Goal: Find specific page/section: Find specific page/section

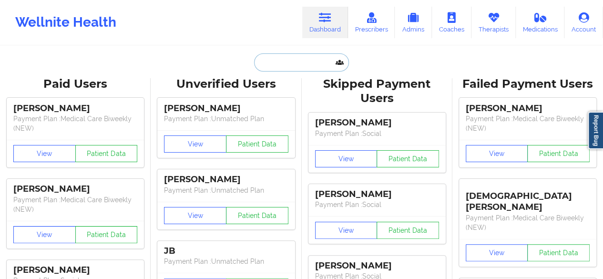
click at [309, 59] on input "text" at bounding box center [301, 62] width 94 height 18
paste input "[PERSON_NAME]"
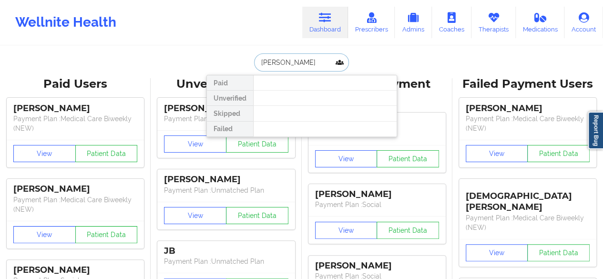
type input "[PERSON_NAME]"
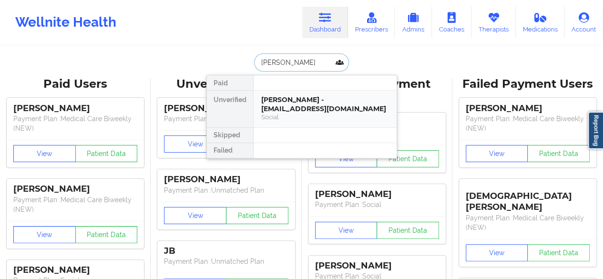
click at [292, 100] on div "[PERSON_NAME] - [EMAIL_ADDRESS][DOMAIN_NAME]" at bounding box center [325, 104] width 128 height 18
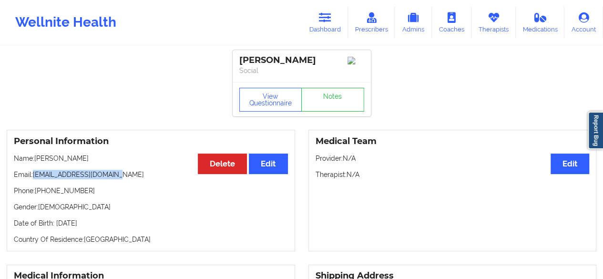
drag, startPoint x: 33, startPoint y: 176, endPoint x: 141, endPoint y: 175, distance: 107.7
click at [141, 175] on p "Email: [EMAIL_ADDRESS][DOMAIN_NAME]" at bounding box center [151, 175] width 274 height 10
copy p "[EMAIL_ADDRESS][DOMAIN_NAME]"
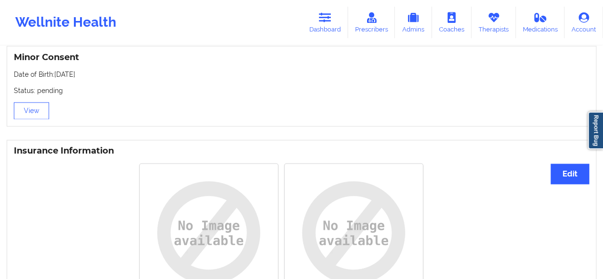
scroll to position [650, 0]
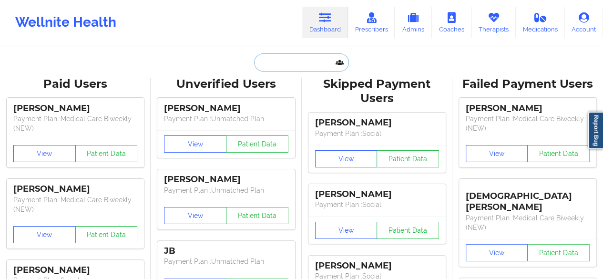
drag, startPoint x: 0, startPoint y: 0, endPoint x: 292, endPoint y: 63, distance: 298.8
click at [292, 63] on input "text" at bounding box center [301, 62] width 94 height 18
paste input "[PHONE_NUMBER]"
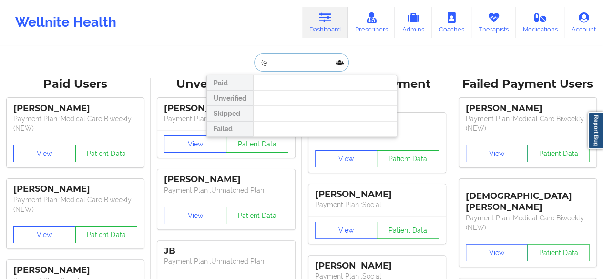
type input "("
type input "[PERSON_NAME]"
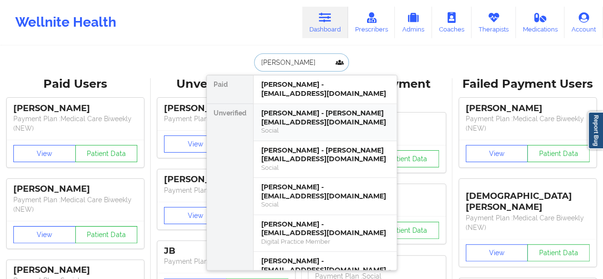
click at [292, 127] on div "Social" at bounding box center [325, 130] width 128 height 8
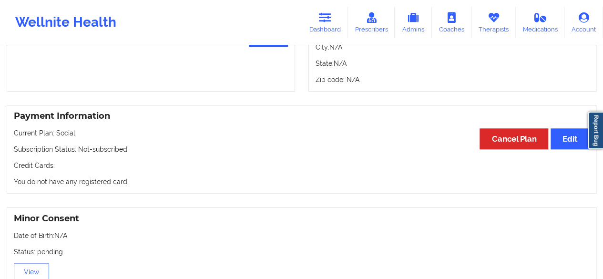
scroll to position [463, 0]
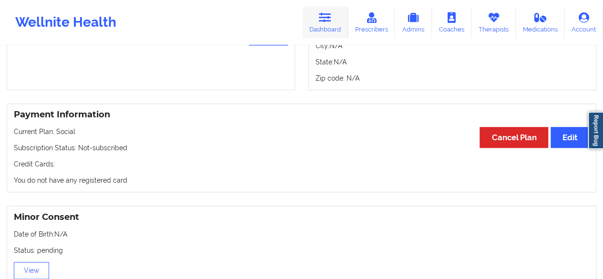
click at [331, 18] on icon at bounding box center [325, 17] width 12 height 10
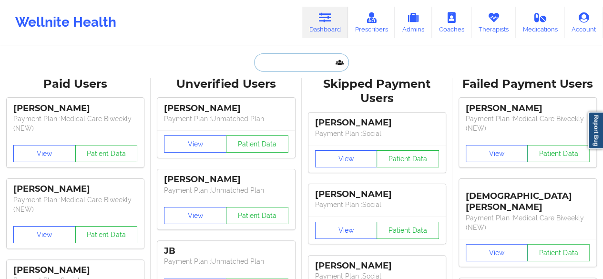
click at [307, 64] on input "text" at bounding box center [301, 62] width 94 height 18
paste input "[EMAIL_ADDRESS][DOMAIN_NAME]"
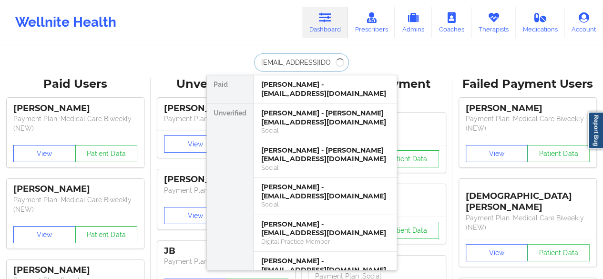
type input "[EMAIL_ADDRESS][DOMAIN_NAME]"
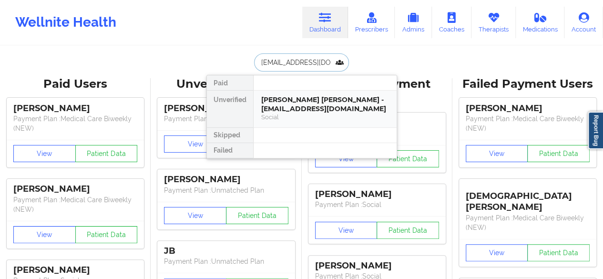
click at [299, 111] on div "[PERSON_NAME] [PERSON_NAME] - [EMAIL_ADDRESS][DOMAIN_NAME]" at bounding box center [325, 104] width 128 height 18
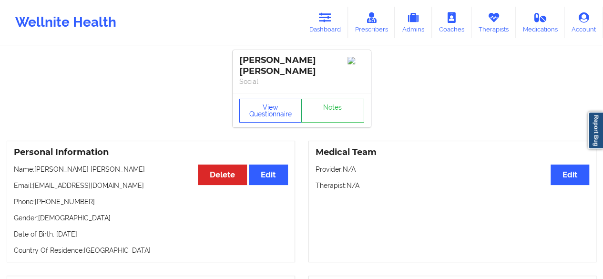
click at [267, 105] on button "View Questionnaire" at bounding box center [270, 111] width 63 height 24
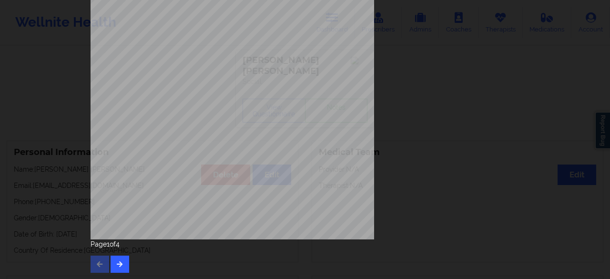
scroll to position [175, 0]
click at [121, 260] on button "button" at bounding box center [120, 263] width 19 height 17
click at [122, 261] on button "button" at bounding box center [120, 263] width 19 height 17
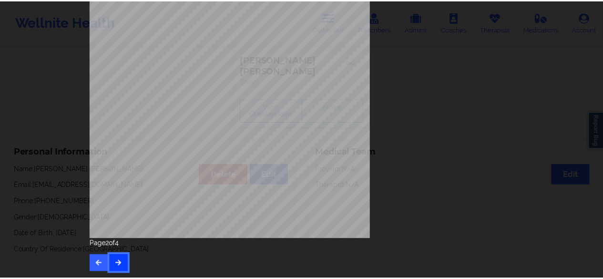
scroll to position [0, 0]
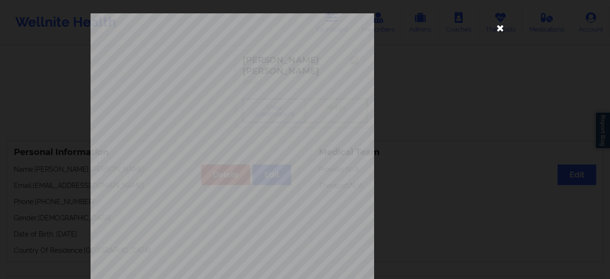
click at [497, 30] on icon at bounding box center [500, 27] width 15 height 15
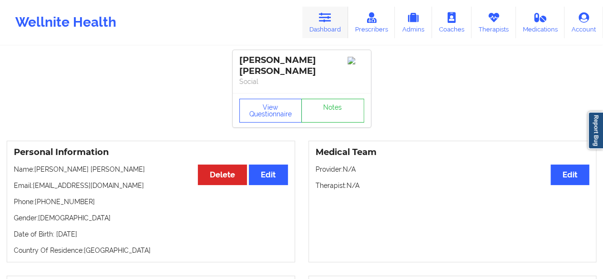
click at [337, 23] on link "Dashboard" at bounding box center [325, 22] width 46 height 31
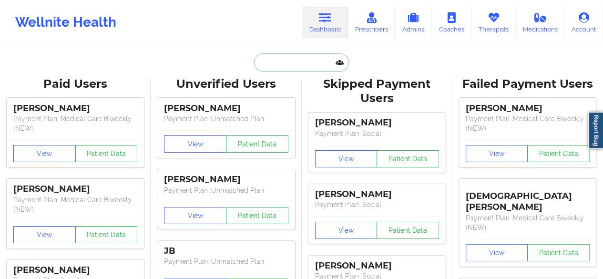
click at [292, 60] on input "text" at bounding box center [301, 62] width 94 height 18
paste input "steampunk_us@yahoo.com"
type input "steampunk_us@yahoo.com"
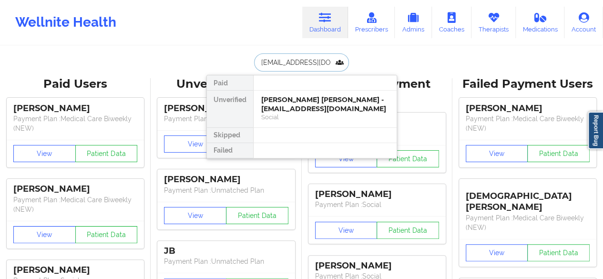
scroll to position [0, 8]
click at [292, 60] on input "steampunk_us@yahoo.com" at bounding box center [301, 62] width 94 height 18
click at [287, 117] on div "Social" at bounding box center [325, 117] width 128 height 8
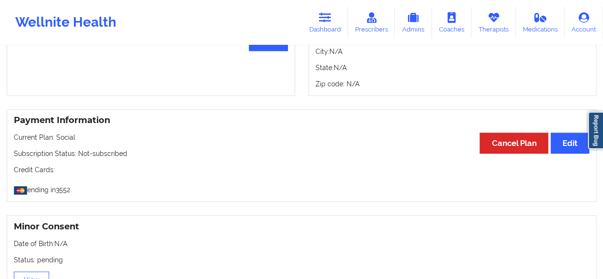
scroll to position [429, 0]
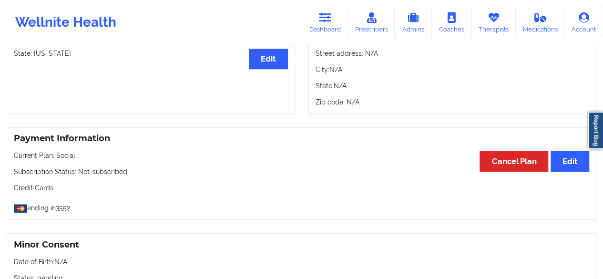
click at [601, 93] on div "Insurance Address Street address: N/A City: N/A State: N/A Zip code: N/A" at bounding box center [453, 69] width 302 height 89
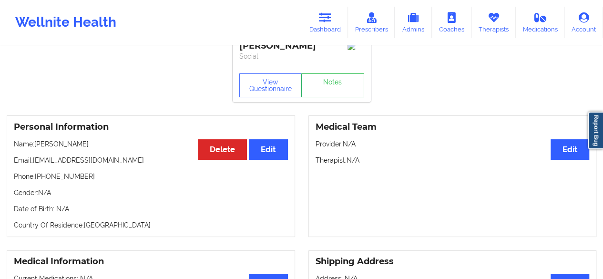
scroll to position [0, 0]
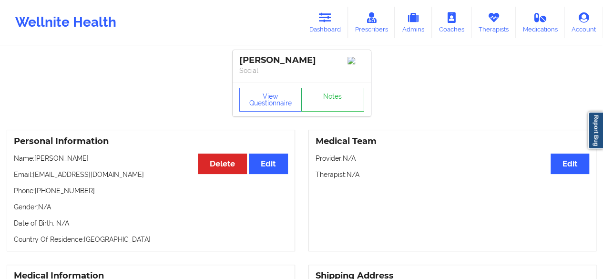
drag, startPoint x: 609, startPoint y: 161, endPoint x: 423, endPoint y: 78, distance: 204.7
click at [261, 98] on button "View Questionnaire" at bounding box center [270, 100] width 63 height 24
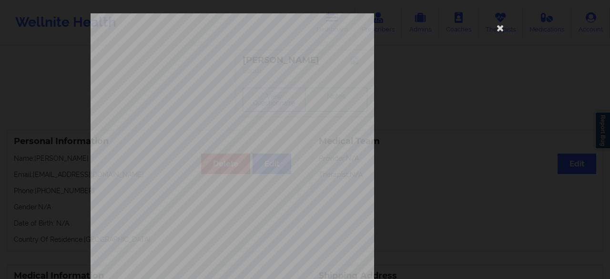
scroll to position [175, 0]
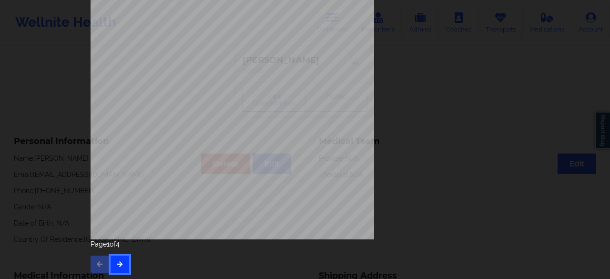
click at [125, 265] on button "button" at bounding box center [120, 263] width 19 height 17
click at [121, 263] on button "button" at bounding box center [120, 263] width 19 height 17
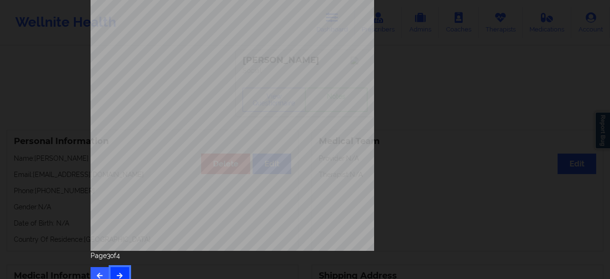
scroll to position [0, 0]
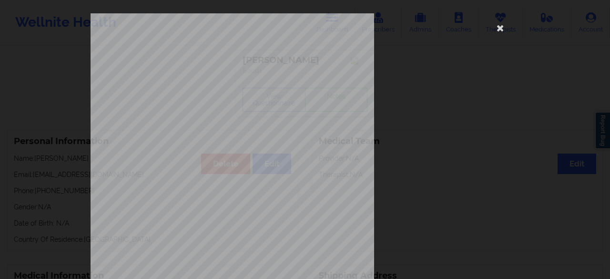
drag, startPoint x: 609, startPoint y: 74, endPoint x: 400, endPoint y: 123, distance: 215.4
click at [400, 123] on div "This patient has not provided the type of insurance Insurance Member ID for pat…" at bounding box center [305, 213] width 429 height 401
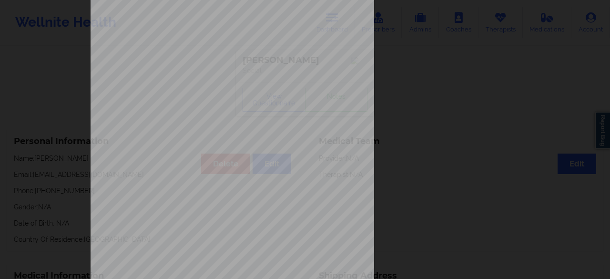
scroll to position [175, 0]
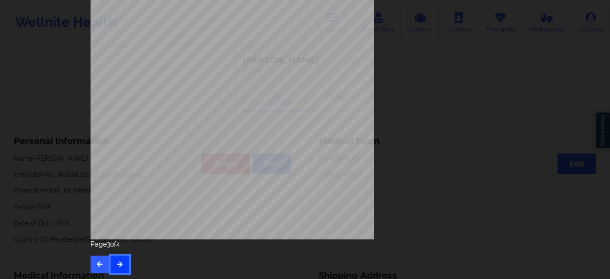
click at [120, 262] on icon "button" at bounding box center [120, 264] width 8 height 6
click at [91, 262] on button "button" at bounding box center [100, 263] width 19 height 17
click at [127, 262] on div "Page 1 of 4" at bounding box center [305, 255] width 429 height 33
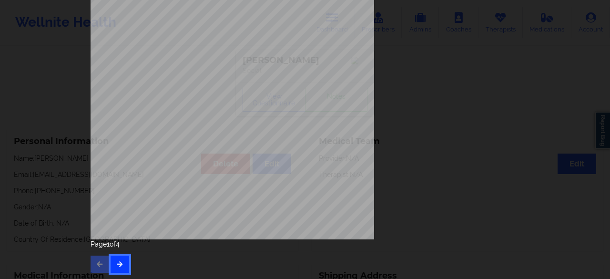
click at [116, 264] on icon "button" at bounding box center [120, 264] width 8 height 6
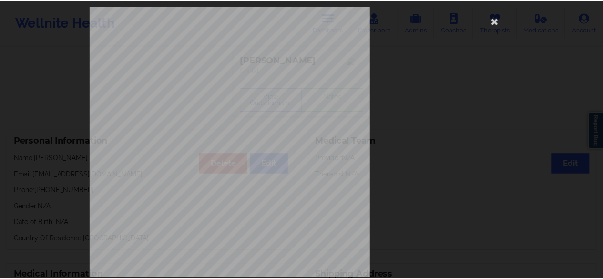
scroll to position [0, 0]
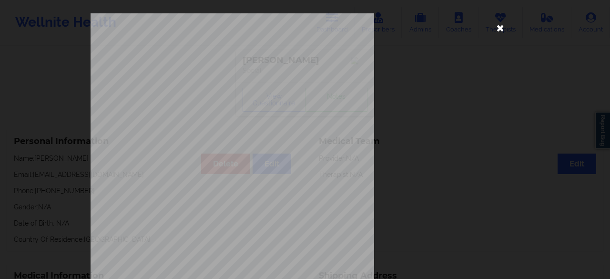
click at [500, 28] on icon at bounding box center [500, 27] width 15 height 15
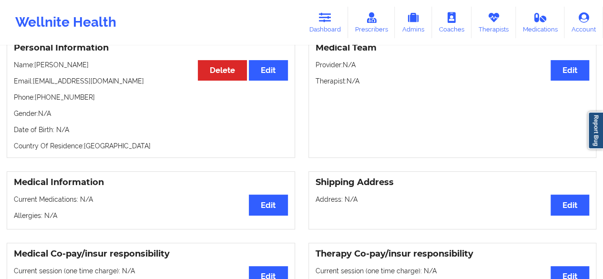
scroll to position [14, 0]
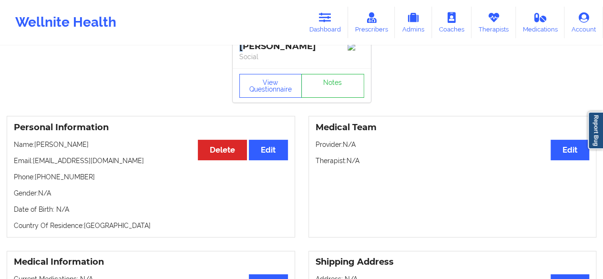
drag, startPoint x: 243, startPoint y: 48, endPoint x: 238, endPoint y: 47, distance: 5.3
click at [238, 47] on div "Michah Wallace Social" at bounding box center [301, 52] width 138 height 32
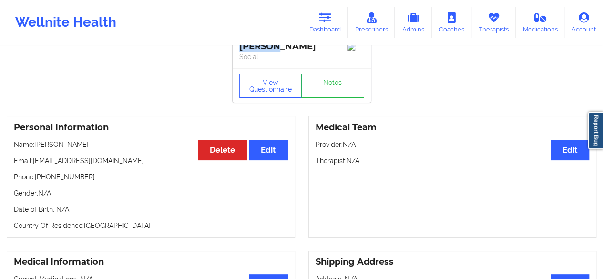
click at [238, 47] on div "Michah Wallace Social" at bounding box center [301, 52] width 138 height 32
copy div "Michah Wallace"
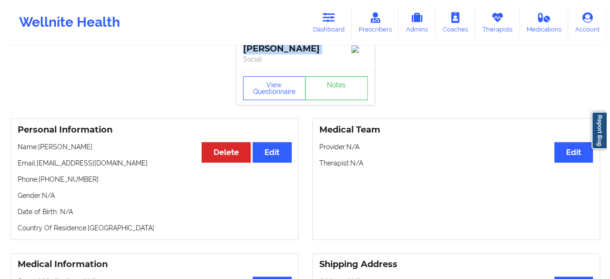
scroll to position [0, 0]
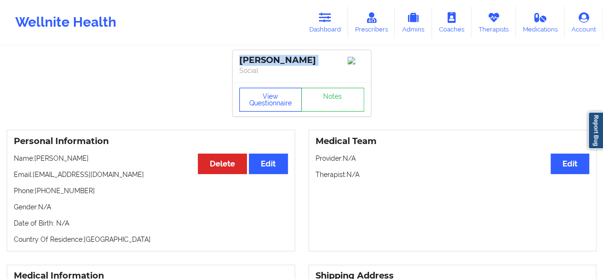
click at [287, 107] on button "View Questionnaire" at bounding box center [270, 100] width 63 height 24
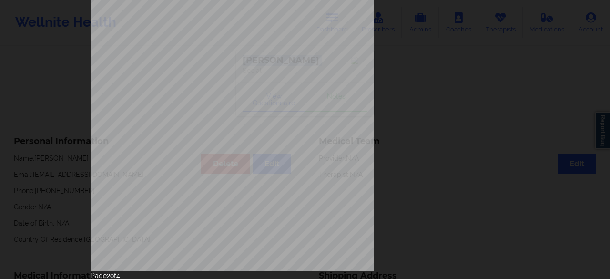
scroll to position [175, 0]
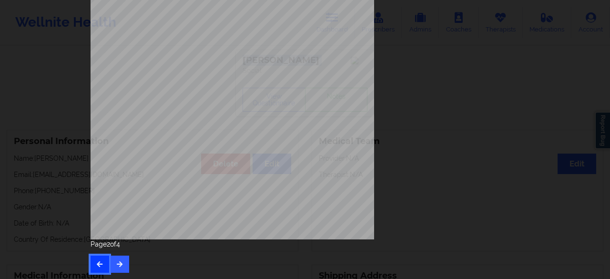
click at [91, 262] on button "button" at bounding box center [100, 263] width 19 height 17
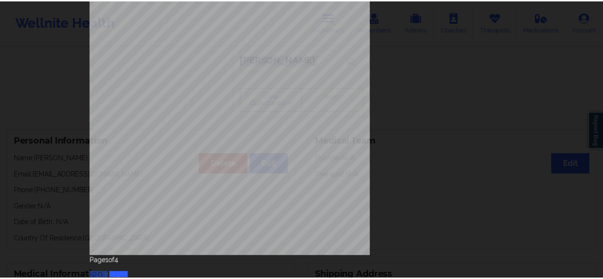
scroll to position [0, 0]
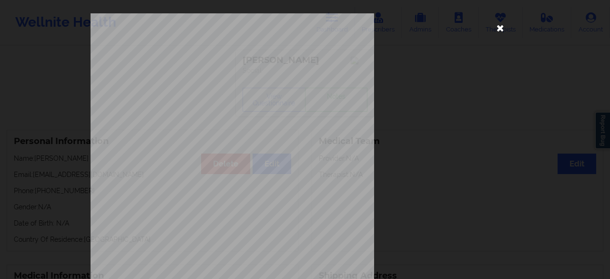
click at [497, 25] on icon at bounding box center [500, 27] width 15 height 15
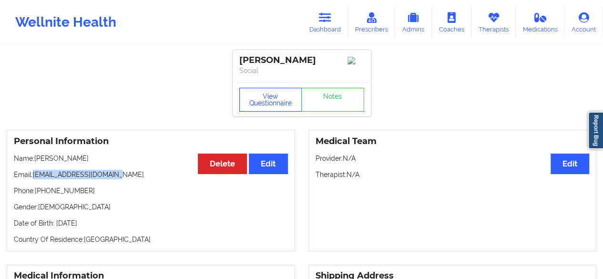
click at [257, 105] on button "View Questionnaire" at bounding box center [270, 100] width 63 height 24
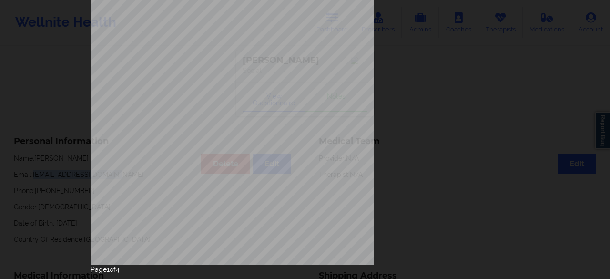
scroll to position [175, 0]
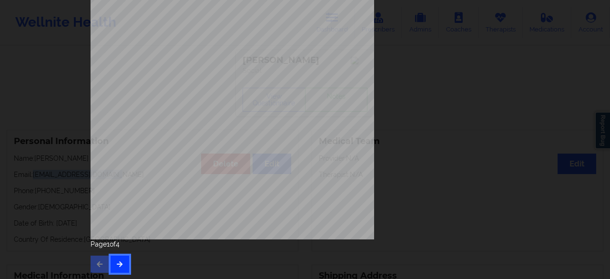
click at [116, 262] on icon "button" at bounding box center [120, 264] width 8 height 6
click at [119, 255] on button "button" at bounding box center [120, 263] width 19 height 17
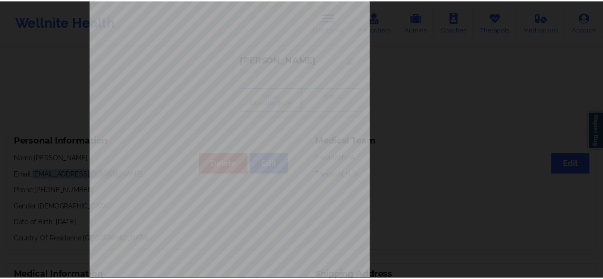
scroll to position [0, 0]
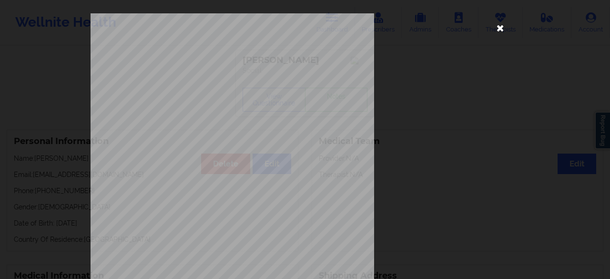
click at [497, 27] on icon at bounding box center [500, 27] width 15 height 15
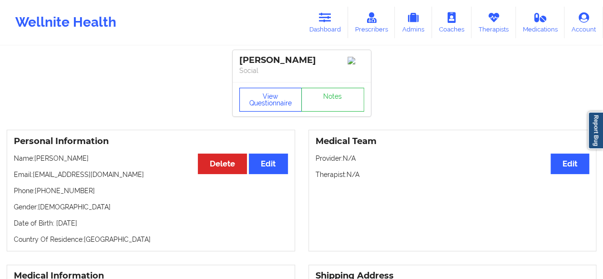
click at [265, 101] on button "View Questionnaire" at bounding box center [270, 100] width 63 height 24
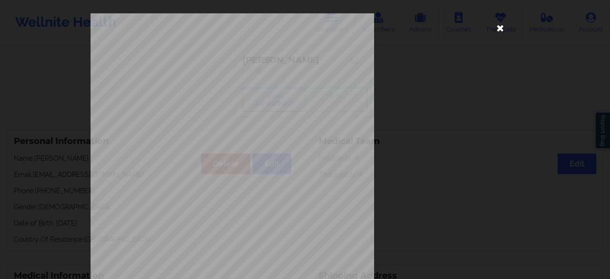
click at [499, 28] on icon at bounding box center [500, 27] width 15 height 15
